Goal: Transaction & Acquisition: Purchase product/service

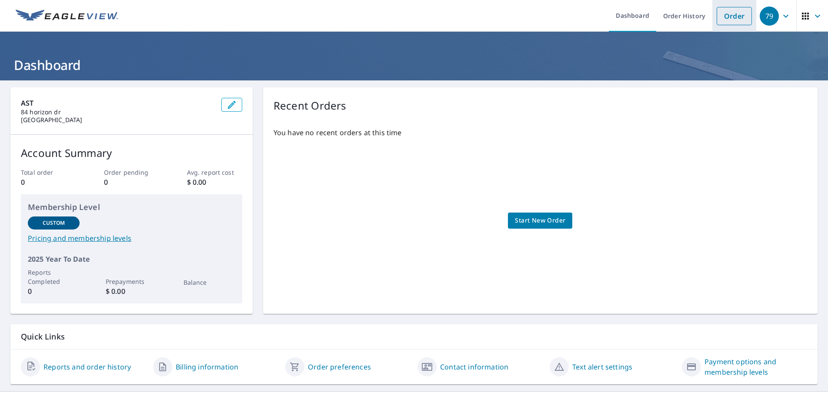
click at [729, 18] on link "Order" at bounding box center [734, 16] width 35 height 18
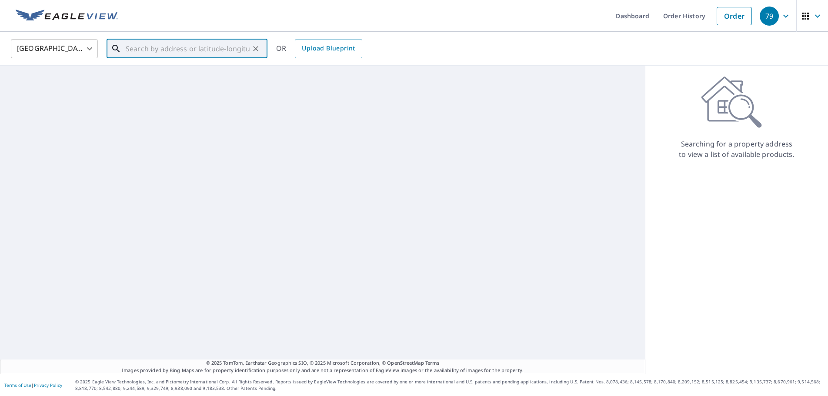
click at [188, 50] on input "text" at bounding box center [188, 49] width 124 height 24
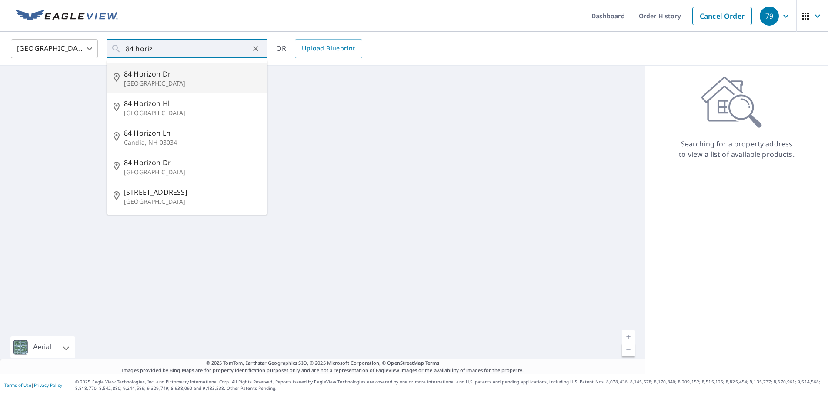
type input "[STREET_ADDRESS][PERSON_NAME]"
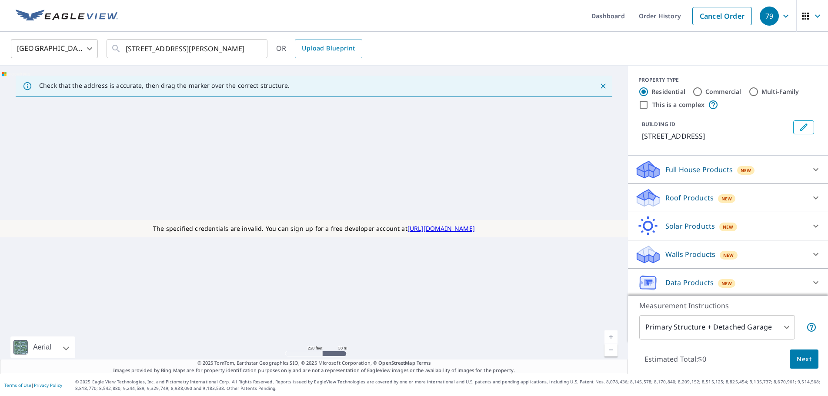
click at [668, 205] on div "Roof Products New" at bounding box center [720, 198] width 171 height 20
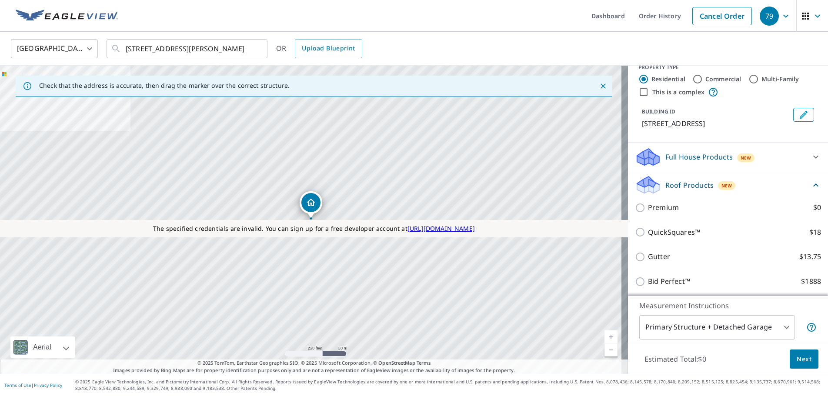
scroll to position [100, 0]
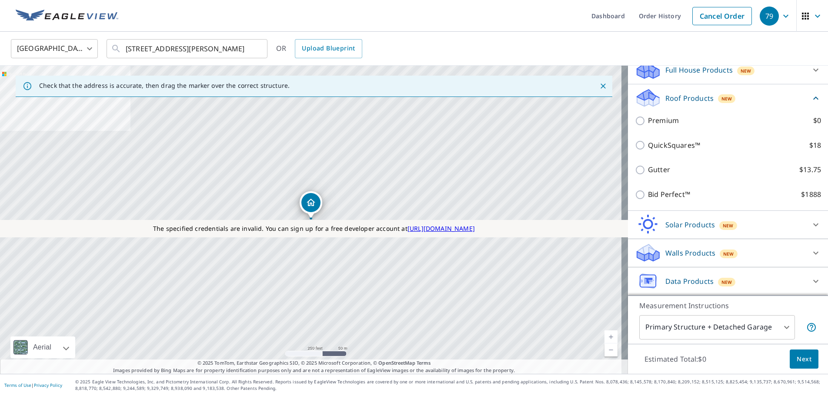
click at [671, 79] on div "Full House Products New" at bounding box center [720, 70] width 171 height 20
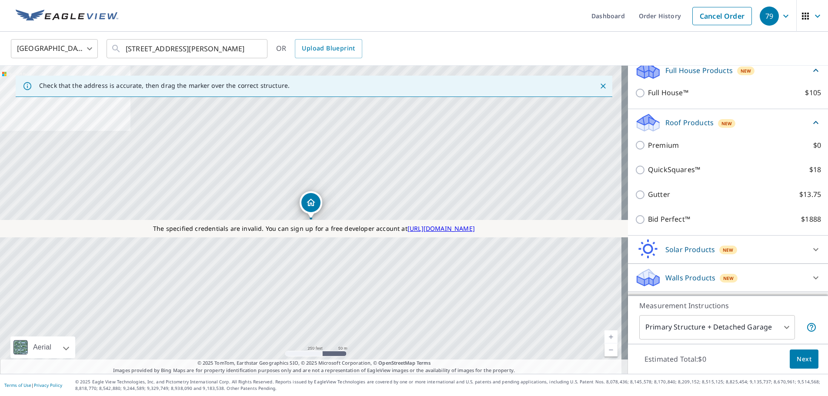
click at [671, 79] on div "Full House Products New" at bounding box center [723, 70] width 176 height 20
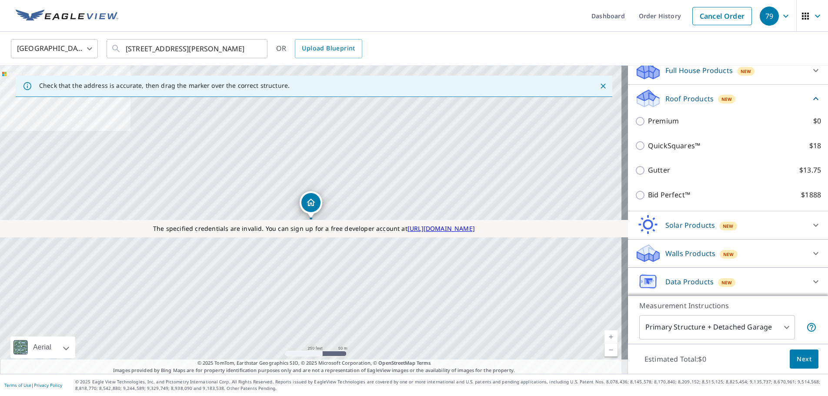
click at [666, 222] on p "Solar Products" at bounding box center [690, 225] width 50 height 10
click at [701, 278] on p "Walls Products" at bounding box center [690, 278] width 50 height 10
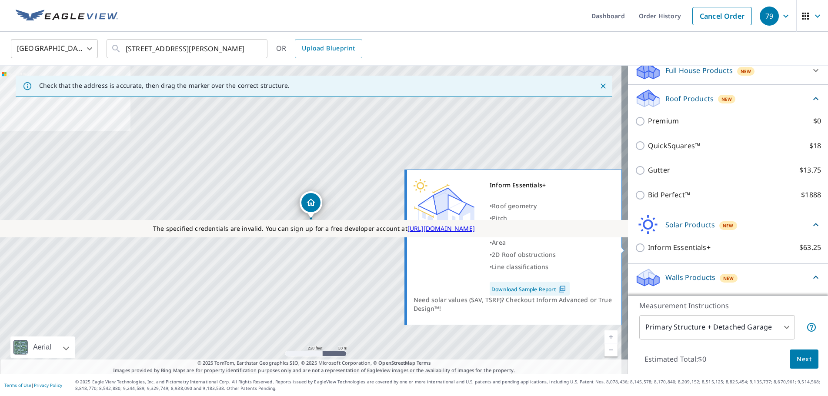
scroll to position [222, 0]
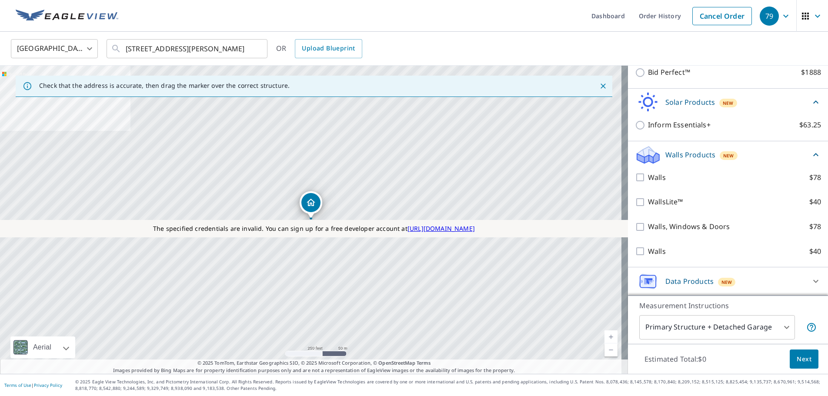
click at [673, 285] on p "Data Products" at bounding box center [689, 281] width 48 height 10
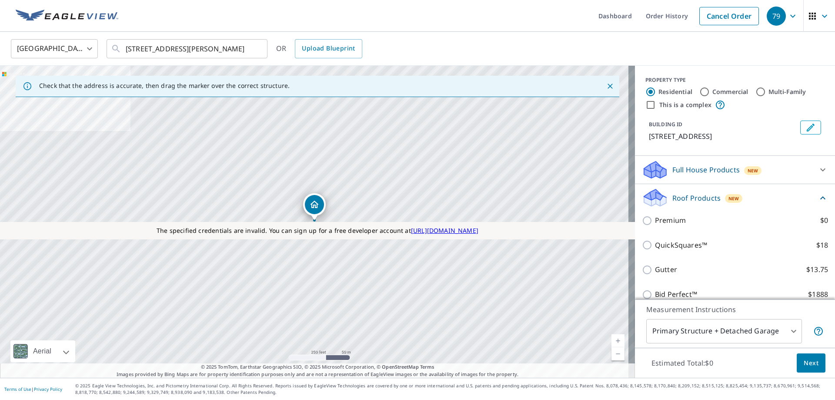
scroll to position [87, 0]
